Goal: Find specific page/section: Find specific page/section

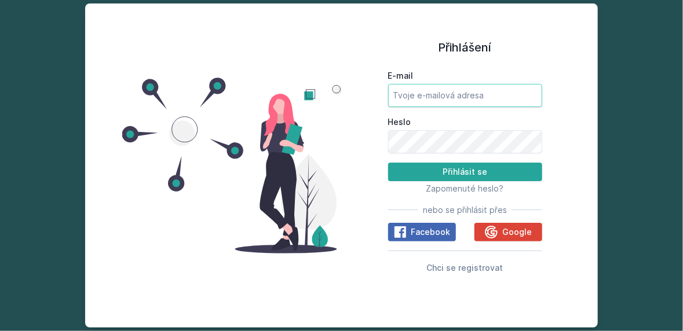
click at [409, 107] on input "E-mail" at bounding box center [465, 95] width 154 height 23
click at [346, 78] on button "Ne" at bounding box center [344, 74] width 42 height 29
click at [417, 107] on input "E-mail" at bounding box center [465, 95] width 154 height 23
click at [503, 107] on input "E-mail" at bounding box center [465, 95] width 154 height 23
click at [519, 107] on input "E-mail" at bounding box center [465, 95] width 154 height 23
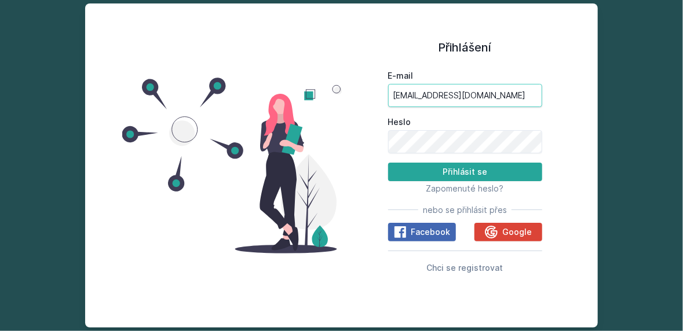
type input "[EMAIL_ADDRESS][DOMAIN_NAME]"
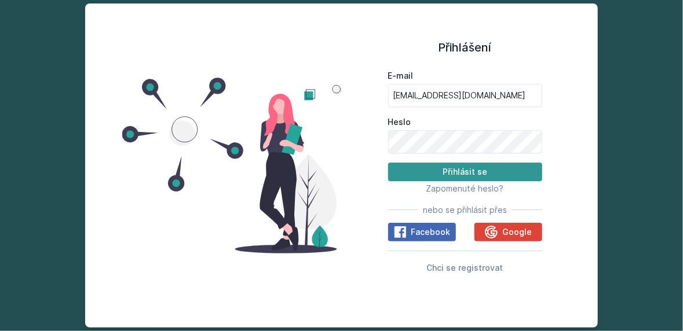
click at [465, 181] on button "Přihlásit se" at bounding box center [465, 172] width 154 height 19
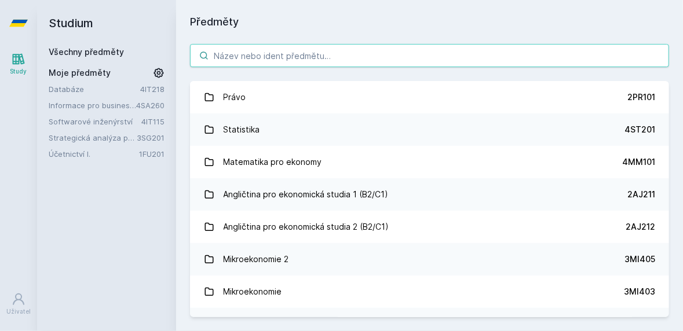
click at [250, 59] on input "search" at bounding box center [429, 55] width 479 height 23
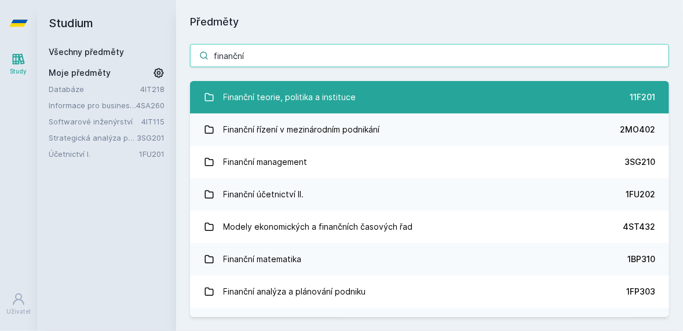
type input "finanční"
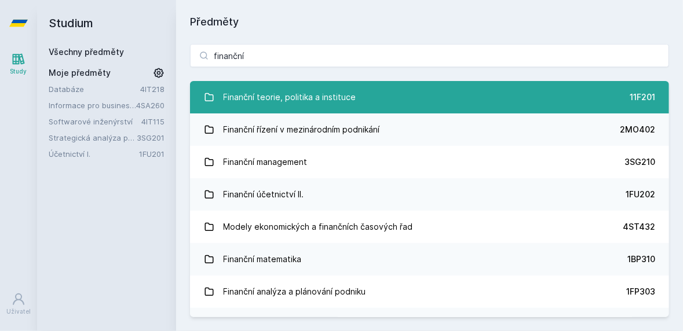
click at [264, 93] on div "Finanční teorie, politika a instituce" at bounding box center [290, 97] width 133 height 23
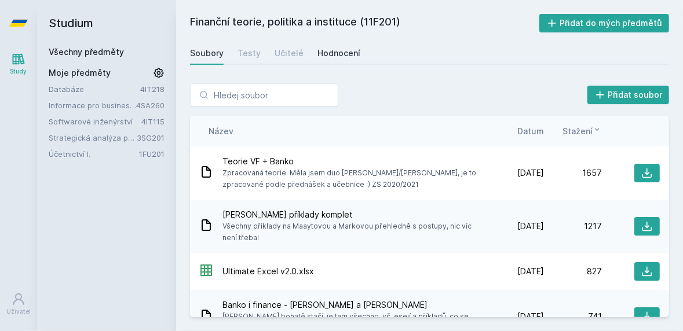
click at [323, 54] on div "Hodnocení" at bounding box center [338, 53] width 43 height 12
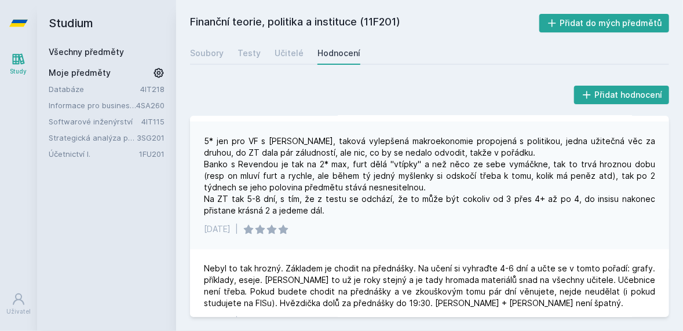
scroll to position [1025, 0]
